Goal: Task Accomplishment & Management: Manage account settings

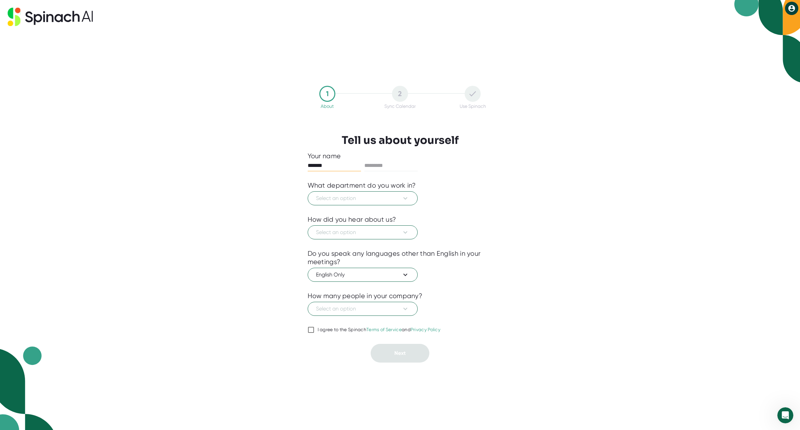
type input "*******"
type input "******"
click at [394, 193] on button "Select an option" at bounding box center [363, 198] width 110 height 14
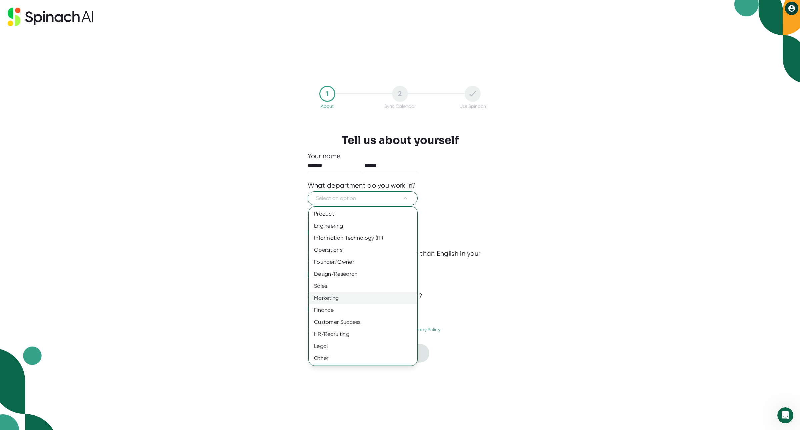
click at [343, 297] on div "Marketing" at bounding box center [363, 298] width 109 height 12
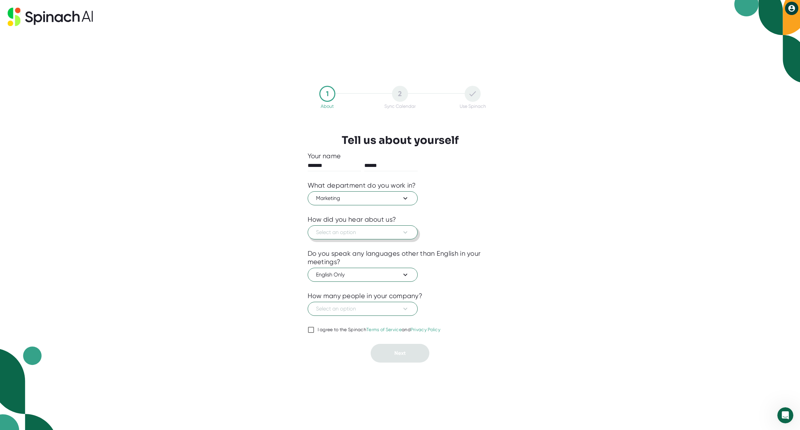
click at [380, 234] on span "Select an option" at bounding box center [362, 232] width 93 height 8
click at [355, 261] on div "Saw it on a meeting" at bounding box center [363, 260] width 109 height 12
click at [364, 274] on span "English Only" at bounding box center [362, 274] width 93 height 8
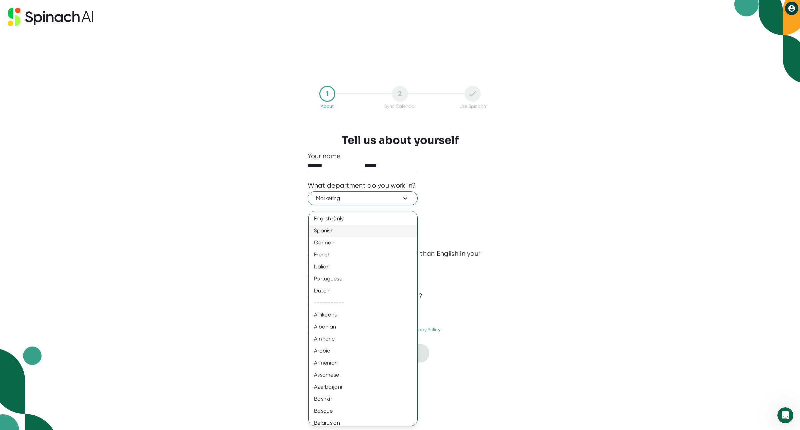
click at [342, 230] on div "Spanish" at bounding box center [366, 230] width 115 height 12
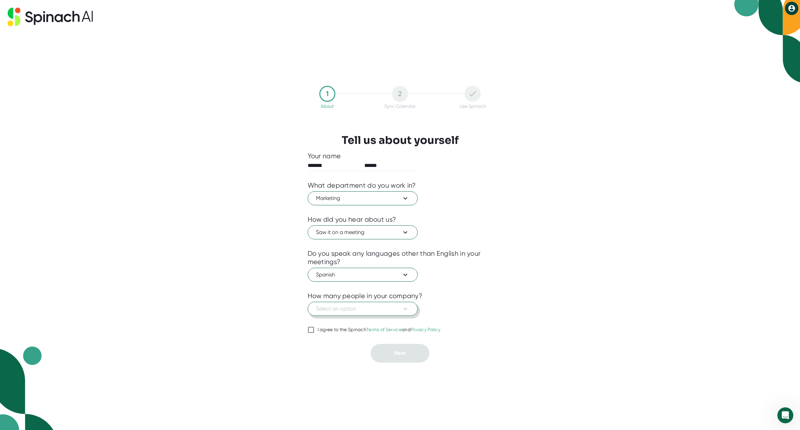
click at [350, 311] on span "Select an option" at bounding box center [362, 309] width 93 height 8
click at [331, 360] on div "201-500" at bounding box center [363, 361] width 109 height 12
click at [310, 330] on input "I agree to the Spinach Terms of Service and Privacy Policy" at bounding box center [311, 330] width 7 height 8
checkbox input "true"
click at [395, 346] on button "Next" at bounding box center [400, 353] width 59 height 19
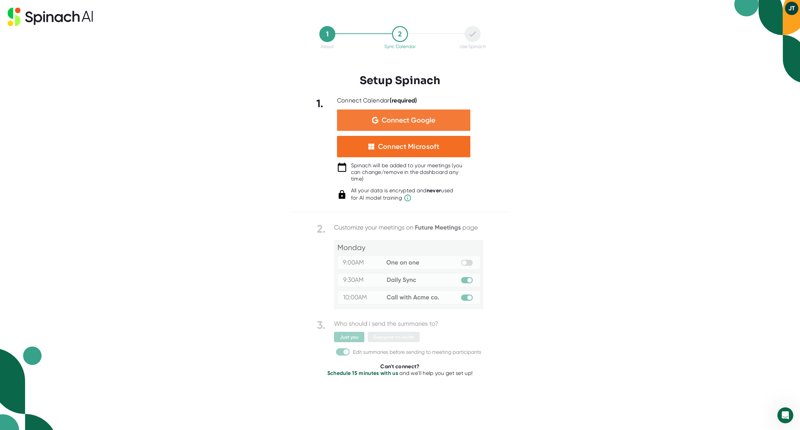
click at [398, 119] on span "Connect Google" at bounding box center [409, 120] width 54 height 7
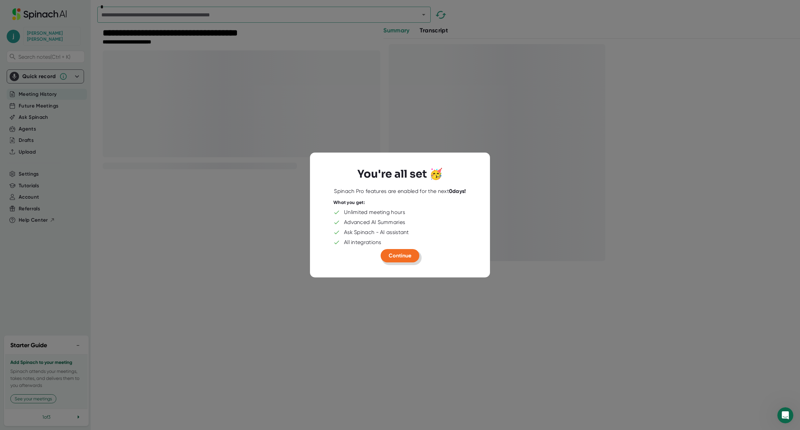
click at [401, 254] on span "Continue" at bounding box center [400, 255] width 23 height 6
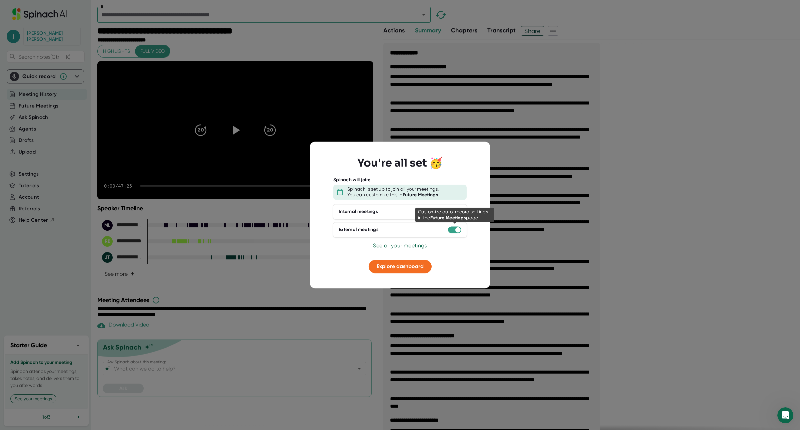
click at [459, 229] on div at bounding box center [458, 229] width 5 height 5
click at [646, 160] on div at bounding box center [400, 215] width 800 height 430
click at [405, 267] on span "Explore dashboard" at bounding box center [400, 266] width 47 height 6
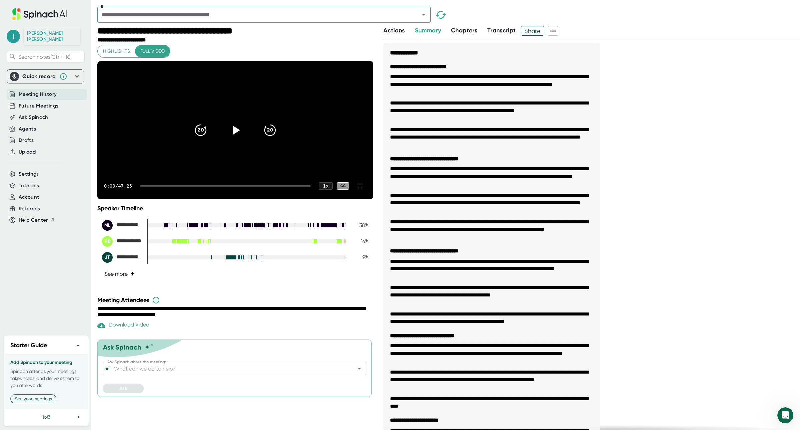
click at [122, 280] on button "See more +" at bounding box center [119, 274] width 35 height 12
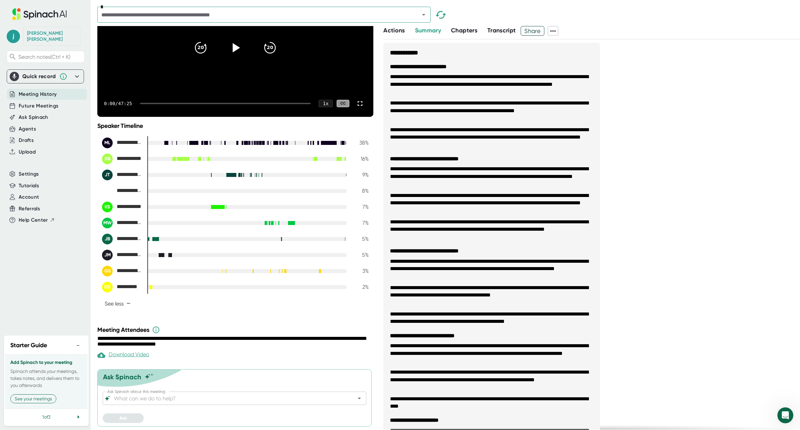
scroll to position [96, 0]
click at [79, 413] on icon at bounding box center [78, 417] width 8 height 8
click at [79, 412] on div "3 of 3" at bounding box center [46, 416] width 83 height 16
click at [80, 333] on button "−" at bounding box center [78, 338] width 9 height 10
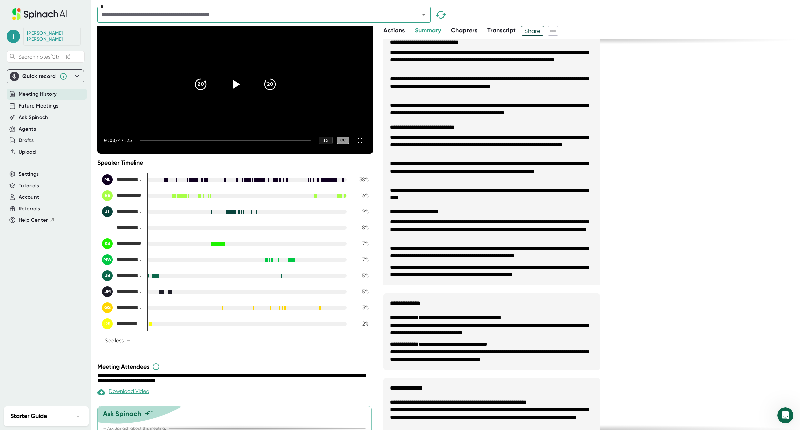
scroll to position [0, 0]
